Goal: Task Accomplishment & Management: Manage account settings

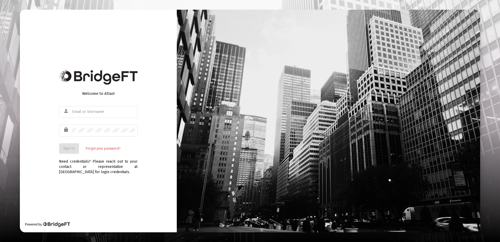
click at [90, 212] on div "Welcome to Atlas! person lock Sign In Forgot your password? Need credentials? P…" at bounding box center [98, 121] width 157 height 222
click at [100, 182] on div "Welcome to Atlas! person lock Sign In Forgot your password? Need credentials? P…" at bounding box center [98, 121] width 157 height 222
click at [68, 108] on mat-icon "person" at bounding box center [66, 111] width 6 height 6
click at [70, 111] on div "person" at bounding box center [67, 110] width 10 height 9
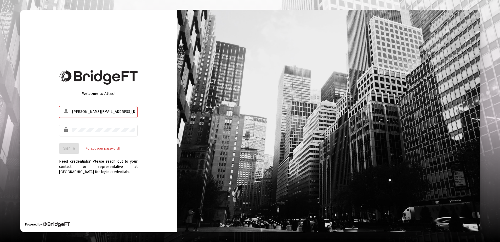
type input "[PERSON_NAME][EMAIL_ADDRESS][DOMAIN_NAME]"
click at [70, 147] on span "Sign In" at bounding box center [69, 148] width 12 height 4
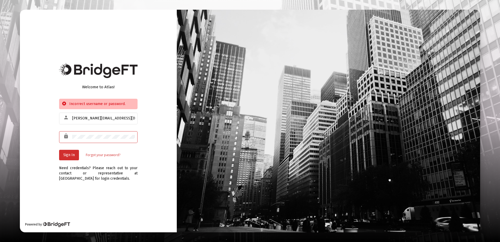
click at [69, 140] on div "lock" at bounding box center [98, 136] width 78 height 13
click at [70, 141] on div "lock" at bounding box center [98, 136] width 78 height 13
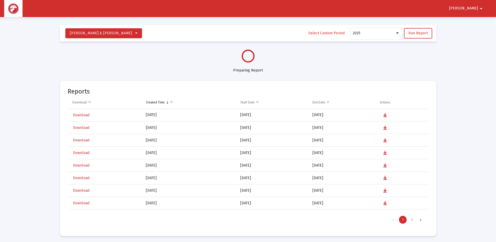
scroll to position [251, 0]
select select "View all"
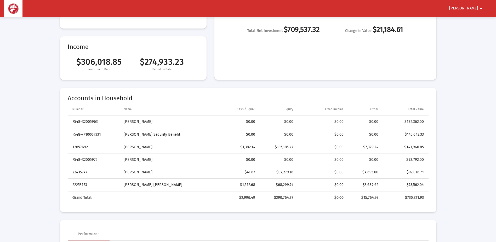
scroll to position [105, 0]
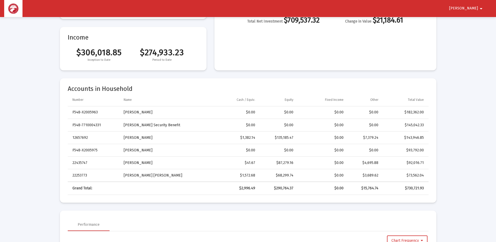
click at [305, 138] on div "$0.00" at bounding box center [322, 137] width 43 height 5
click at [468, 5] on button "[PERSON_NAME]" at bounding box center [467, 8] width 48 height 10
click at [475, 20] on button "Logout" at bounding box center [474, 22] width 29 height 13
